Goal: Task Accomplishment & Management: Manage account settings

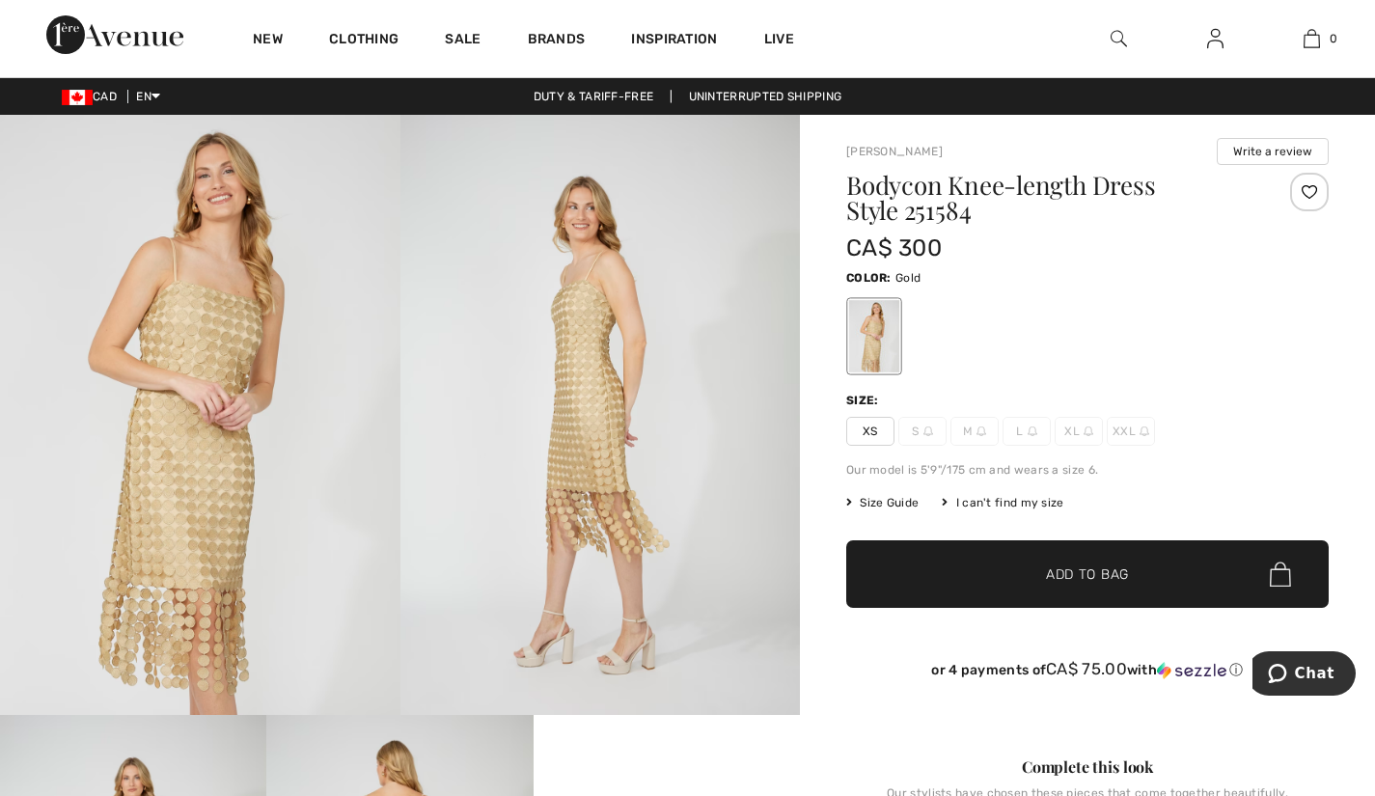
click at [1219, 49] on img at bounding box center [1215, 38] width 16 height 23
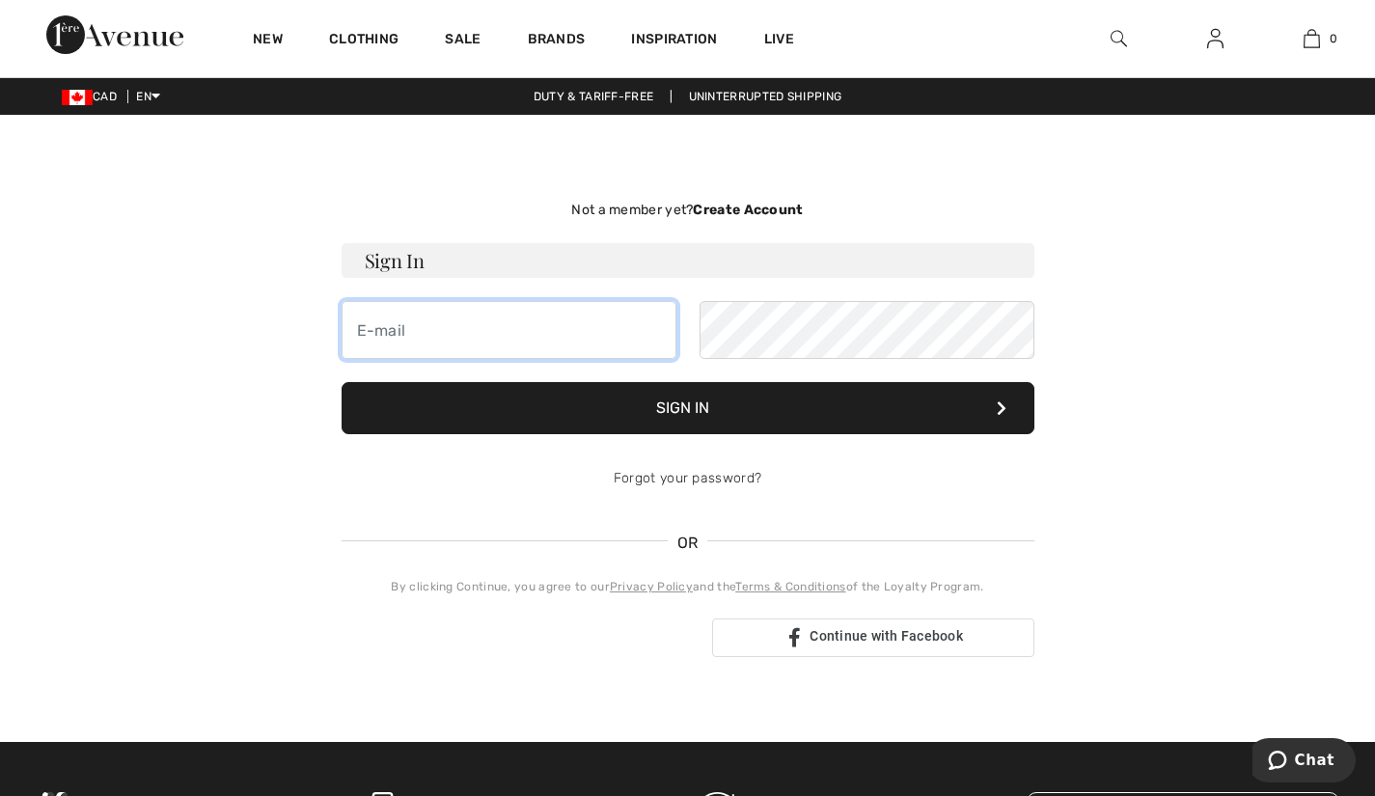
click at [541, 327] on input "email" at bounding box center [509, 330] width 335 height 58
type input "[EMAIL_ADDRESS][DOMAIN_NAME]"
click at [342, 382] on button "Sign In" at bounding box center [688, 408] width 693 height 52
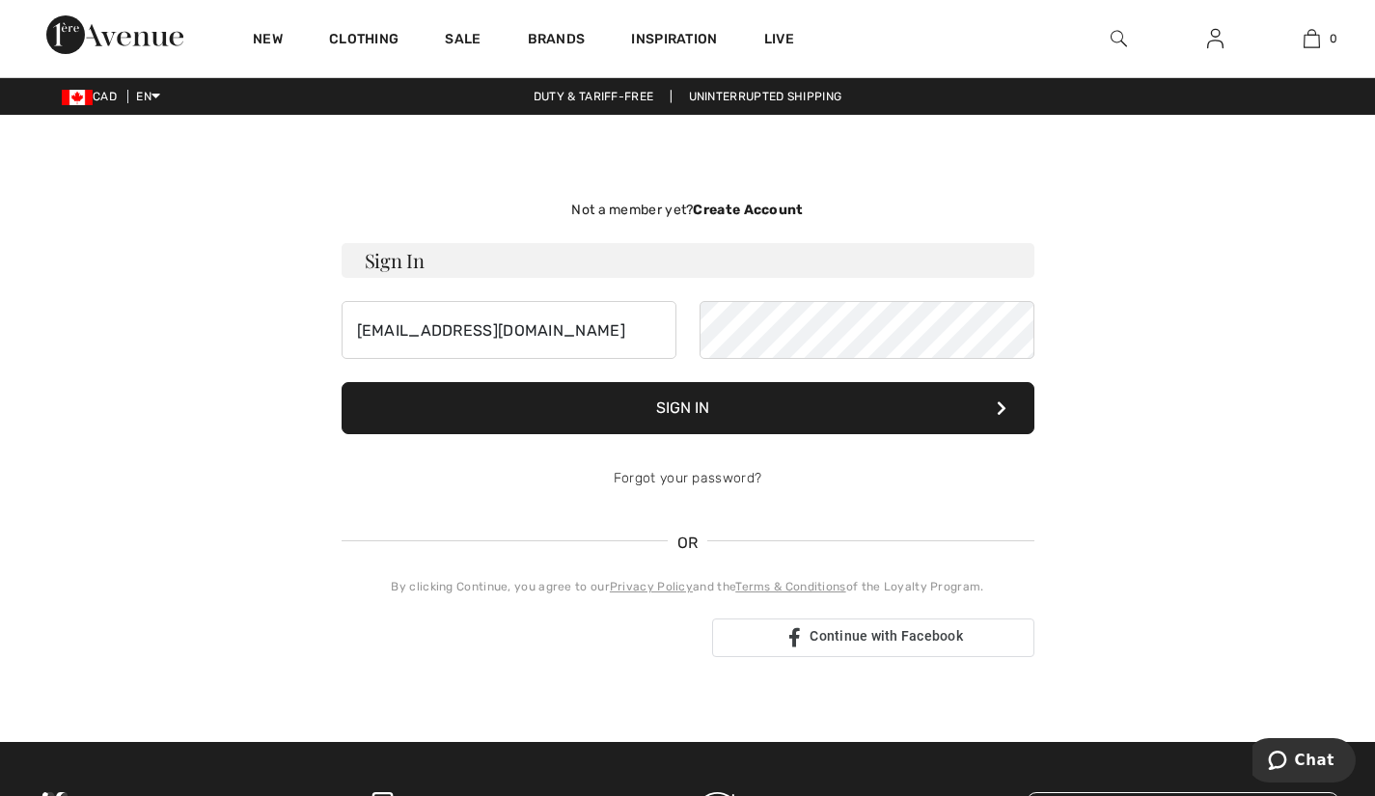
click at [1310, 453] on div "Not a member yet? Create Account Sign In [EMAIL_ADDRESS][DOMAIN_NAME] Sign In F…" at bounding box center [687, 428] width 1327 height 534
